Goal: Navigation & Orientation: Understand site structure

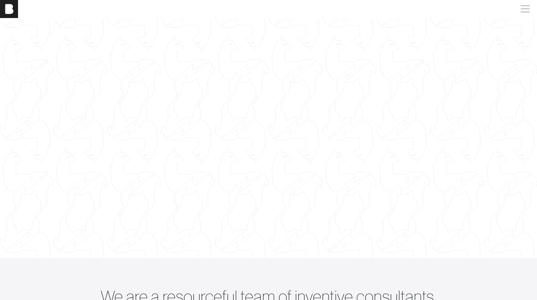
scroll to position [269, 0]
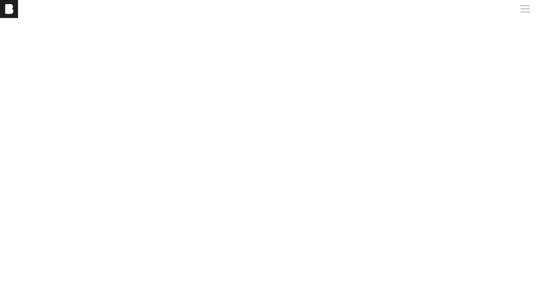
scroll to position [1459, 0]
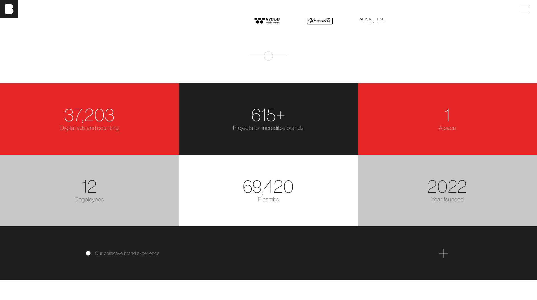
scroll to position [1144, 0]
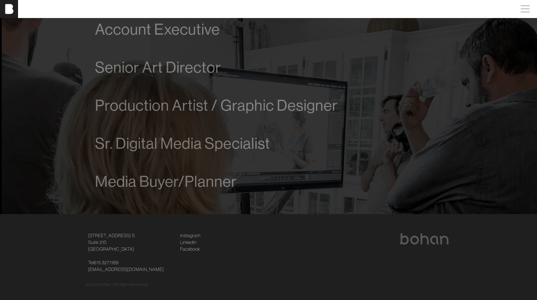
scroll to position [386, 0]
